Goal: Find specific page/section: Find specific page/section

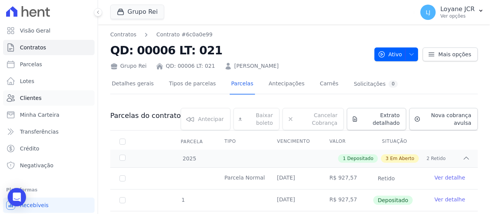
click at [48, 101] on link "Clientes" at bounding box center [48, 97] width 91 height 15
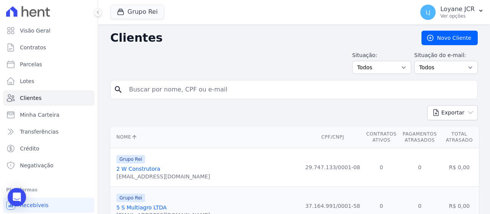
click at [194, 84] on input "search" at bounding box center [299, 89] width 350 height 15
paste input "[PERSON_NAME]"
type input "[PERSON_NAME]"
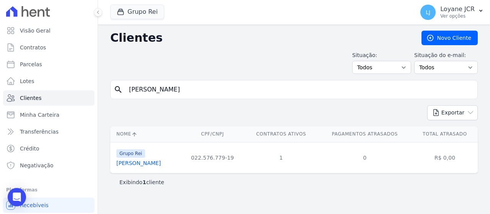
click at [149, 163] on link "[PERSON_NAME]" at bounding box center [138, 163] width 44 height 6
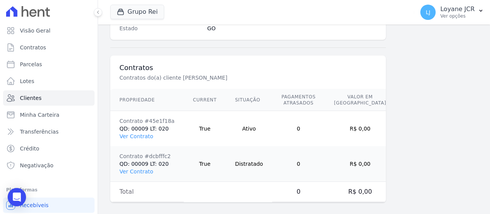
scroll to position [540, 0]
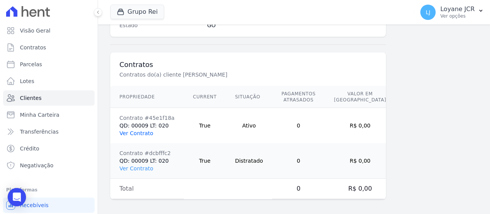
click at [144, 131] on link "Ver Contrato" at bounding box center [136, 133] width 34 height 6
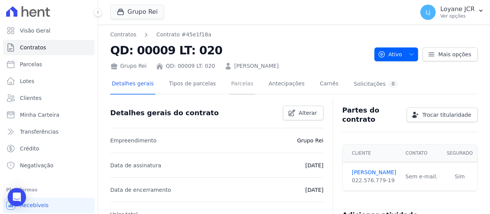
click at [230, 82] on link "Parcelas" at bounding box center [242, 84] width 25 height 20
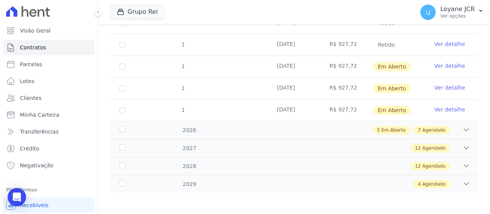
scroll to position [161, 0]
